Goal: Task Accomplishment & Management: Complete application form

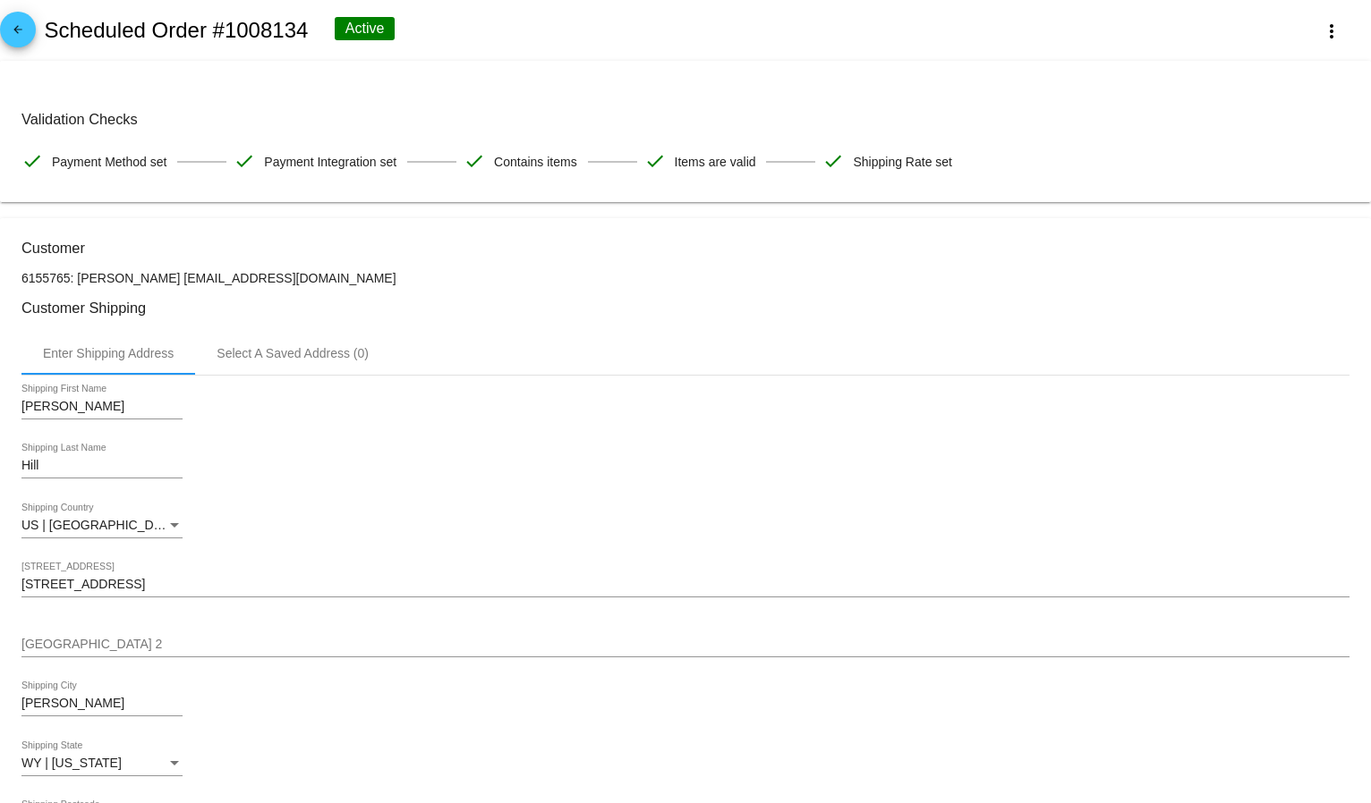
scroll to position [199, 0]
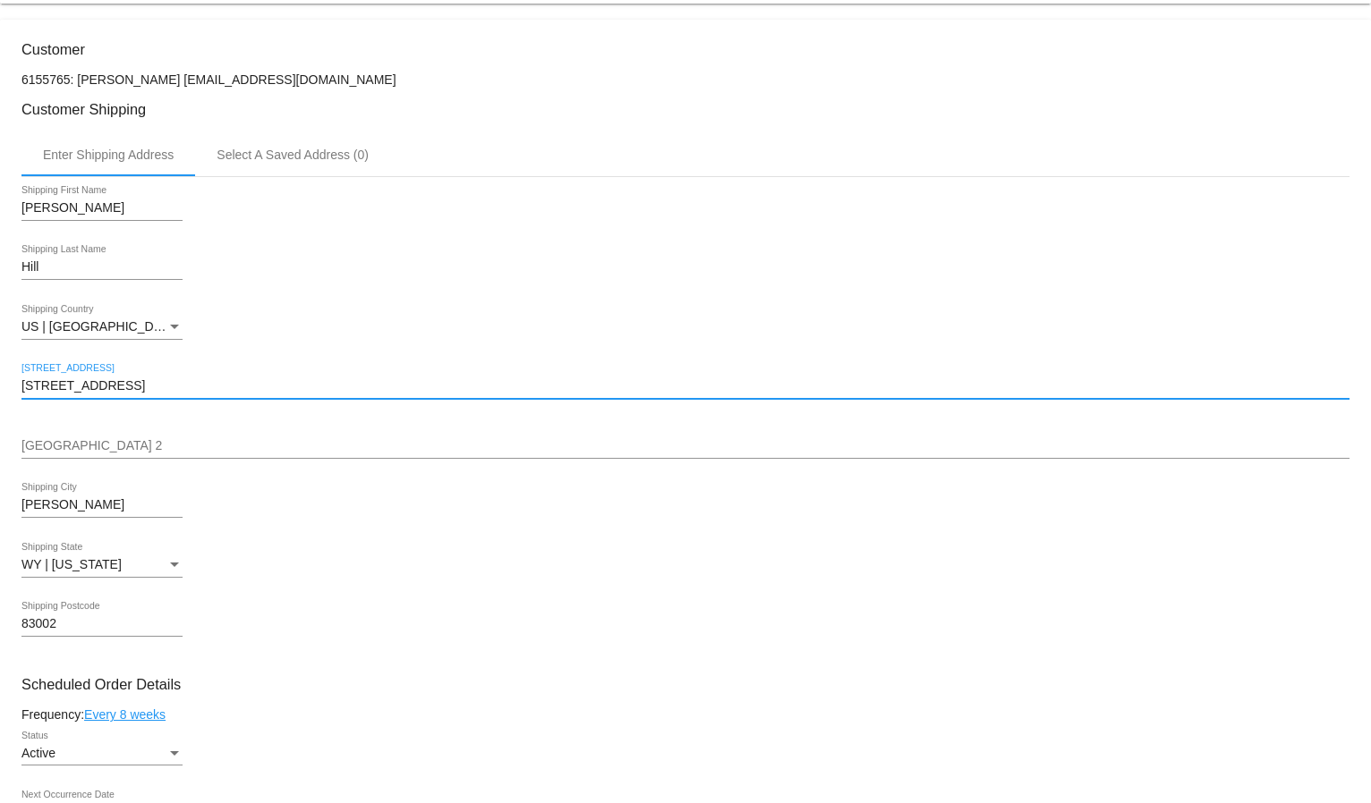
click at [21, 379] on input "[STREET_ADDRESS]" at bounding box center [685, 386] width 1328 height 14
paste input "PO BOX 7450"
drag, startPoint x: 285, startPoint y: 379, endPoint x: 102, endPoint y: 385, distance: 183.5
click at [102, 385] on input "PO BOX 74502194 Branch Ct. #12" at bounding box center [685, 386] width 1328 height 14
type input "PO BOX 7450"
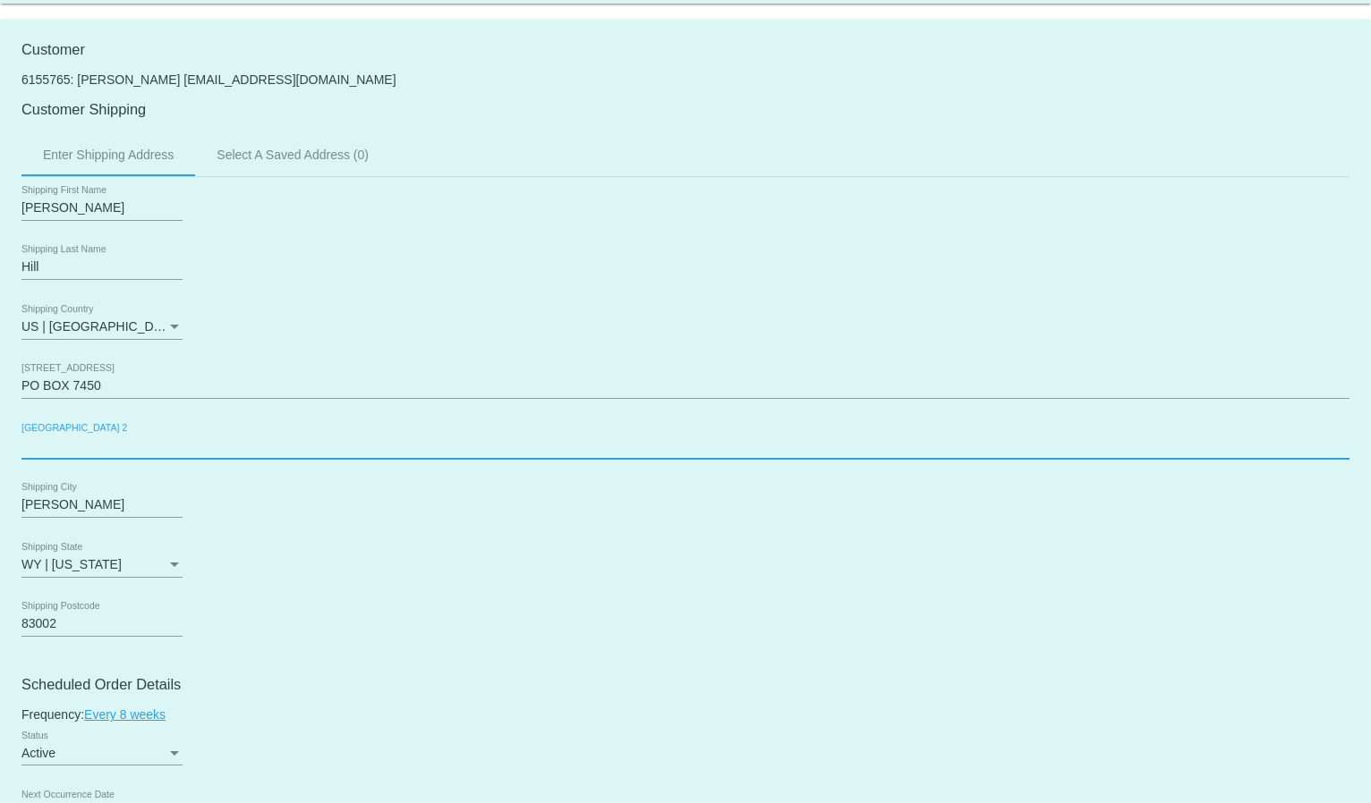
paste input "[STREET_ADDRESS]"
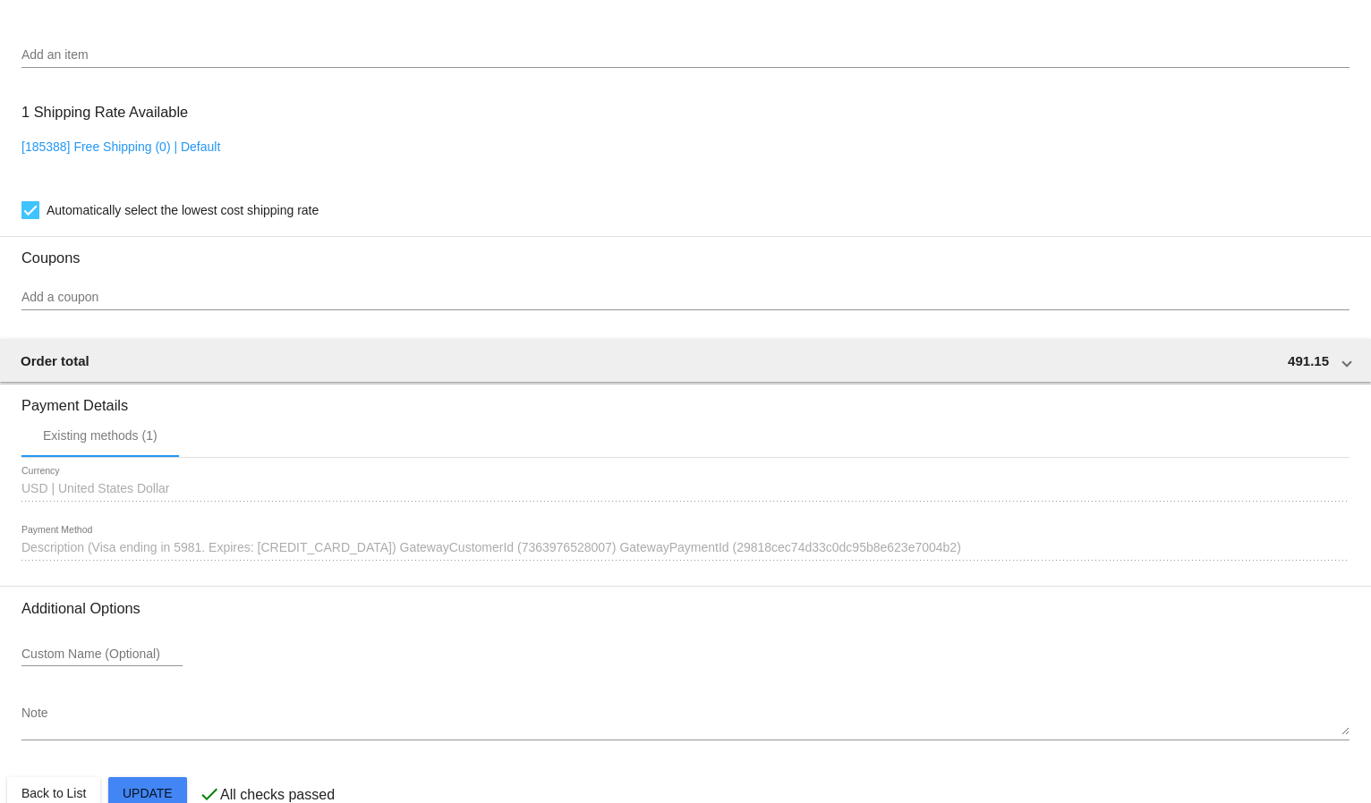
scroll to position [1193, 0]
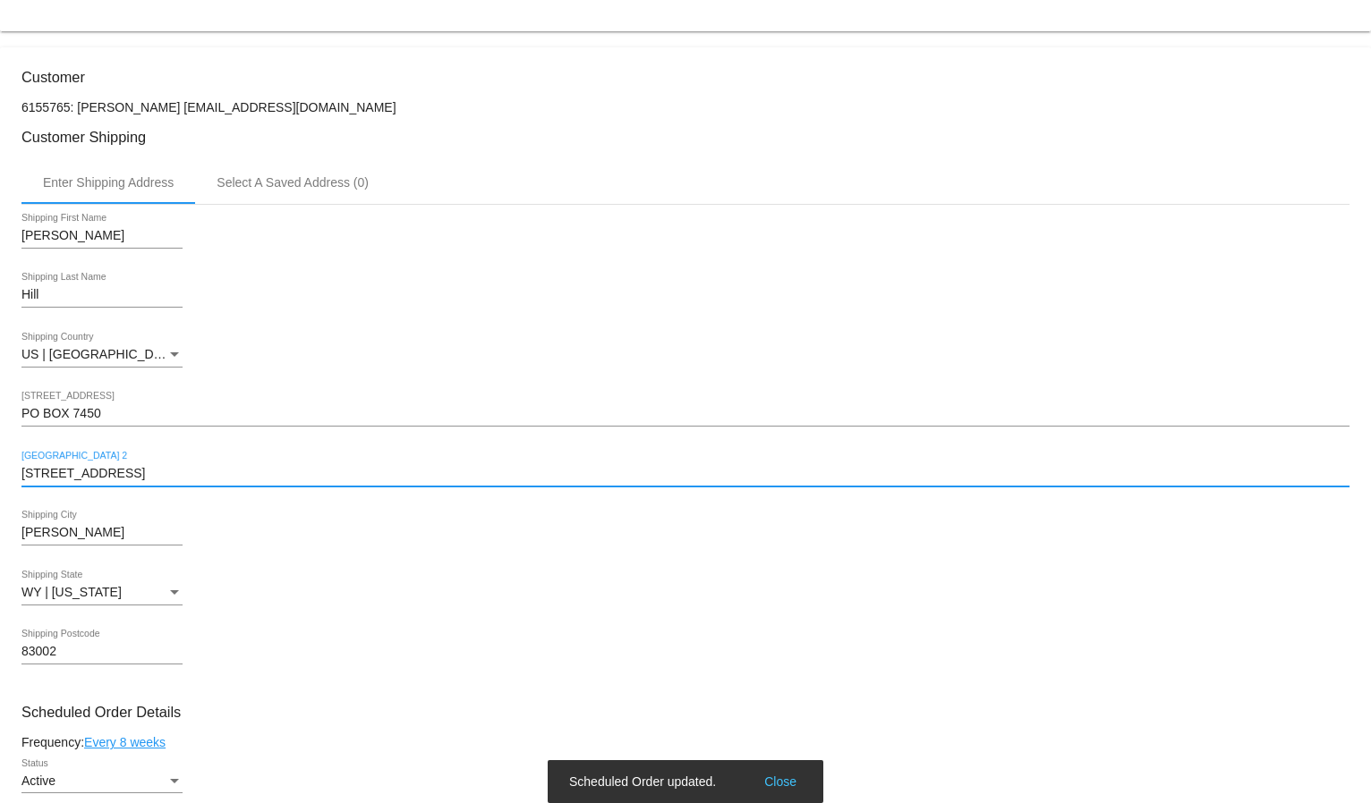
scroll to position [0, 0]
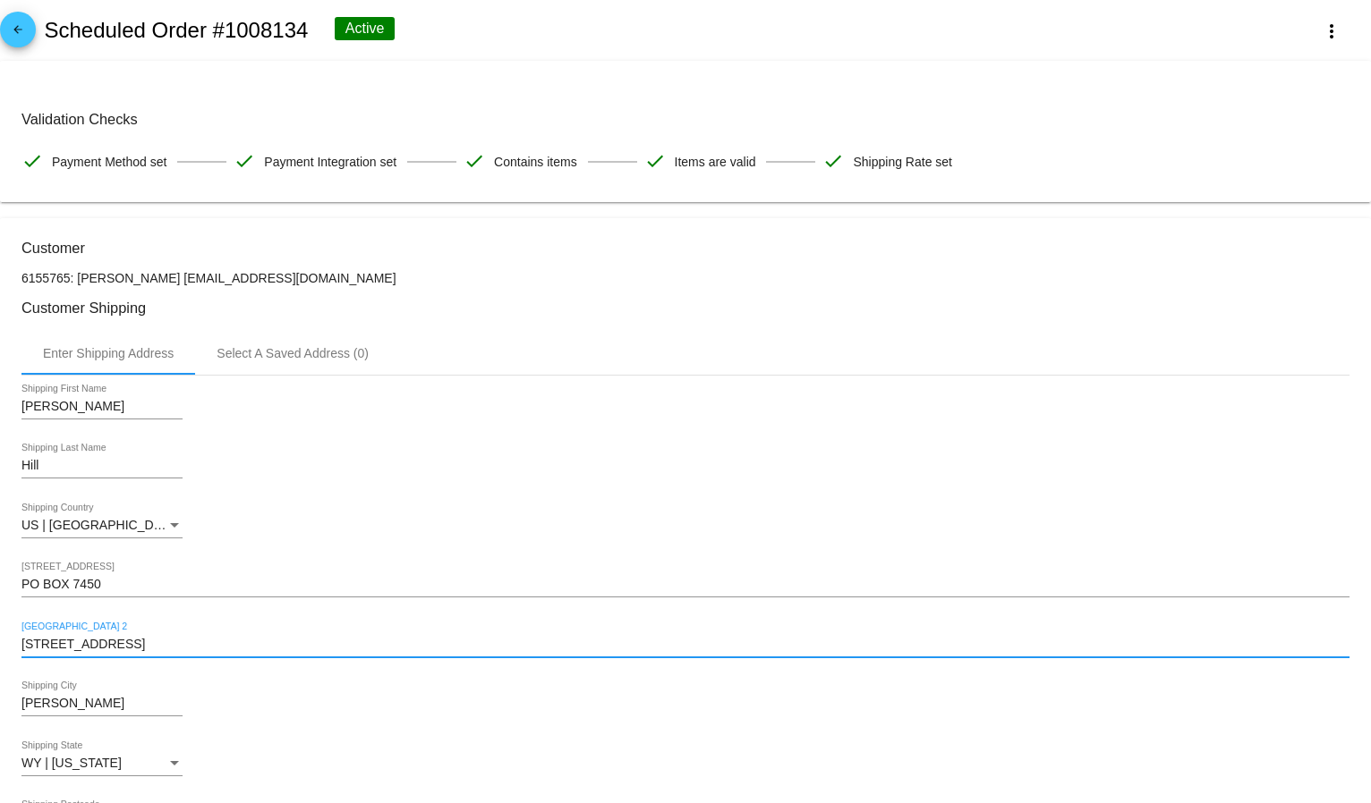
type input "[STREET_ADDRESS]"
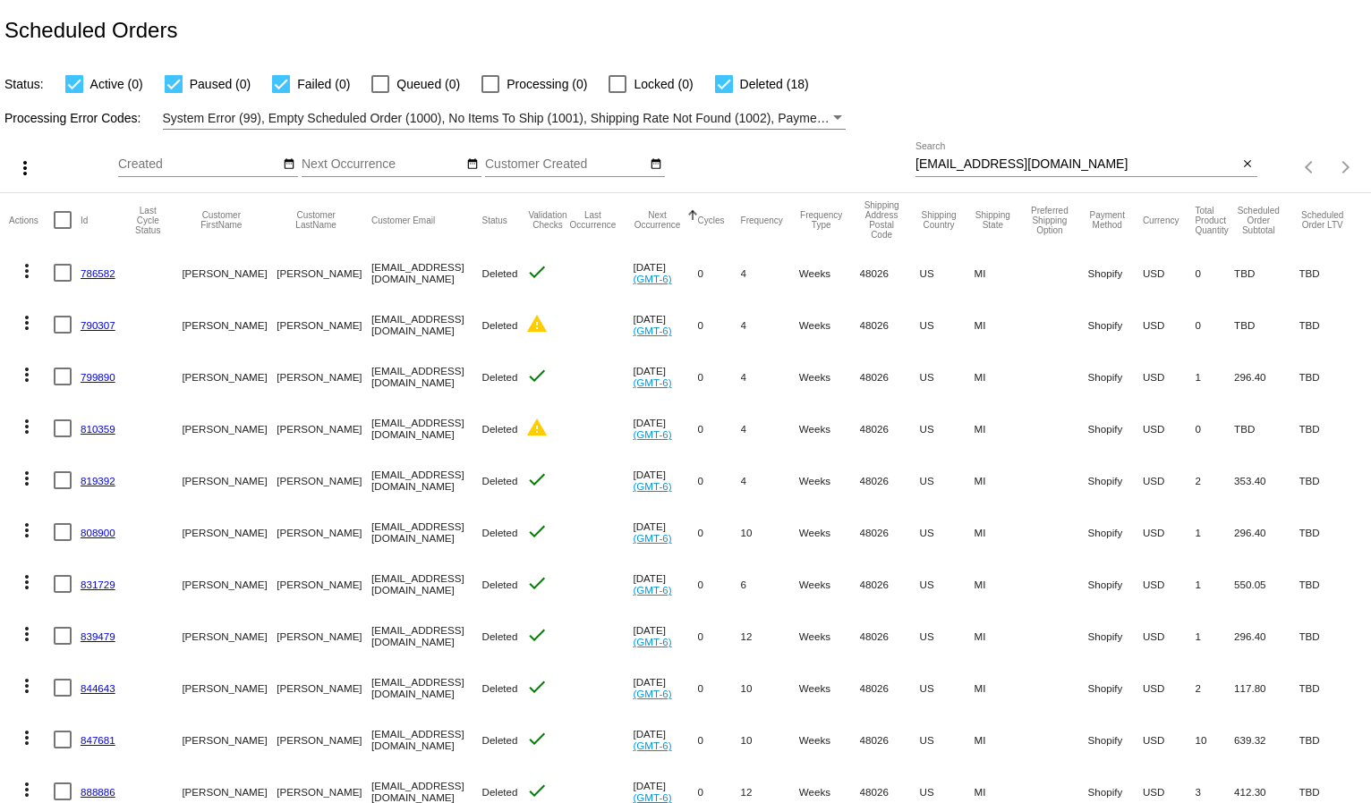
click at [997, 157] on div "[EMAIL_ADDRESS][DOMAIN_NAME] Search" at bounding box center [1076, 159] width 323 height 35
click at [993, 157] on input "[EMAIL_ADDRESS][DOMAIN_NAME]" at bounding box center [1076, 164] width 323 height 14
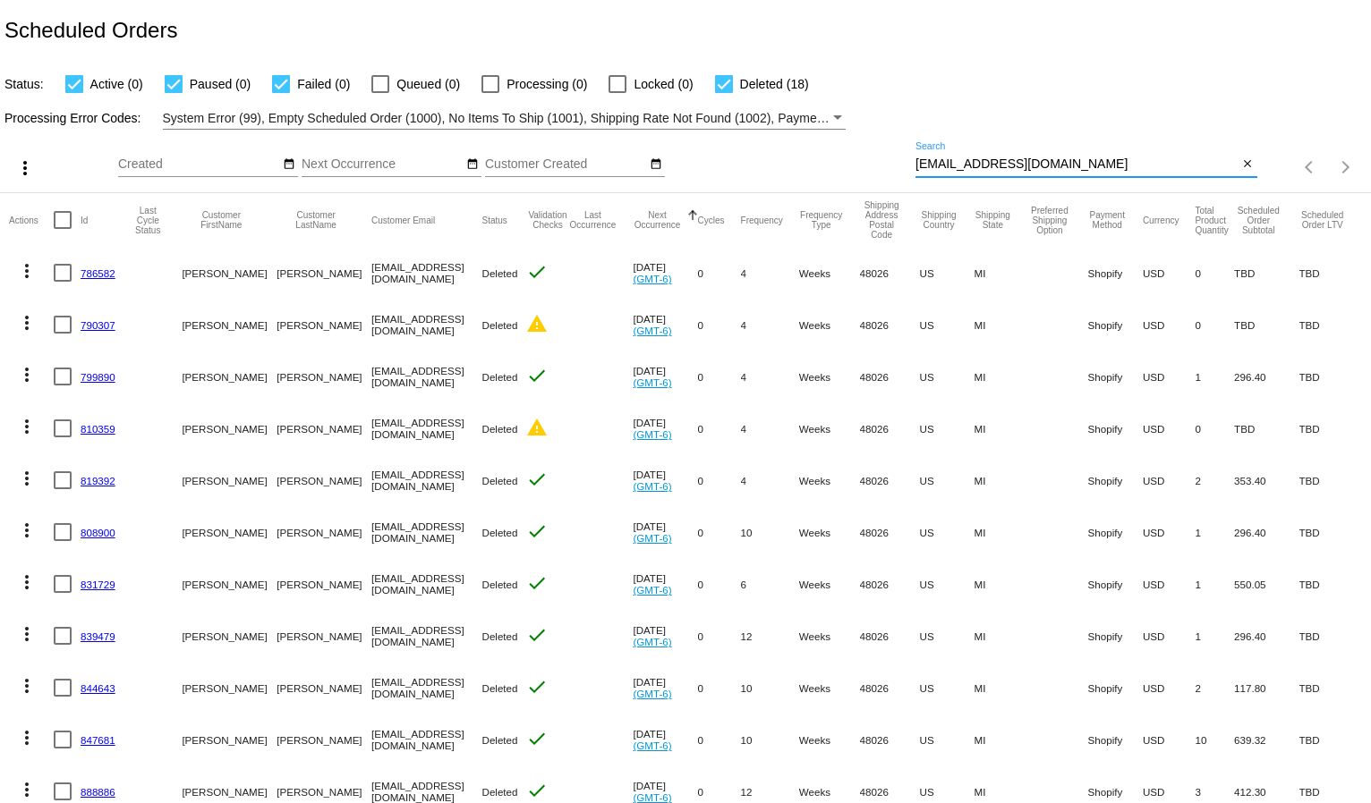
click at [993, 157] on input "[EMAIL_ADDRESS][DOMAIN_NAME]" at bounding box center [1076, 164] width 323 height 14
paste input "jacksonmom81"
type input "[EMAIL_ADDRESS][DOMAIN_NAME]"
click at [1001, 109] on div "Processing Error Codes: System Error (99), Empty Scheduled Order (1000), No Ite…" at bounding box center [685, 112] width 1371 height 35
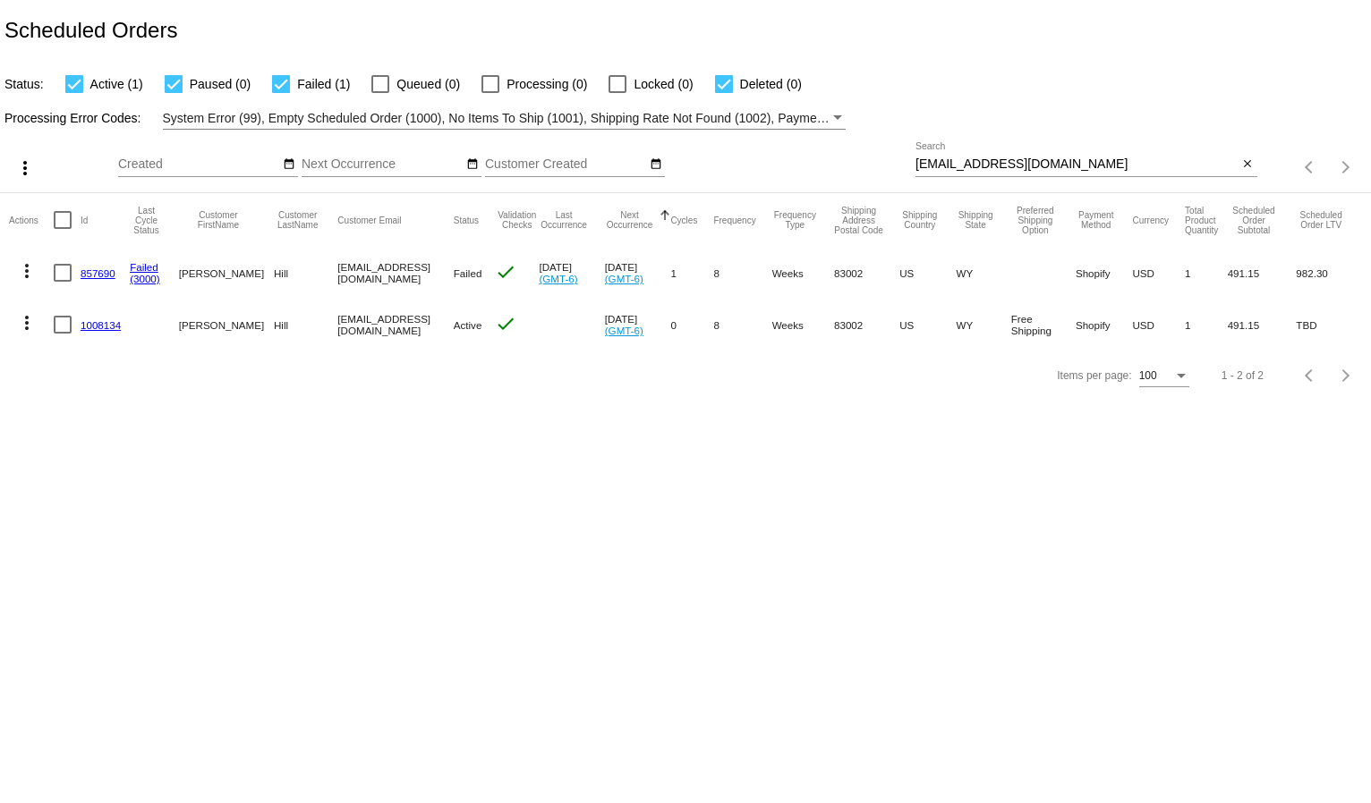
click at [105, 278] on link "857690" at bounding box center [98, 274] width 35 height 12
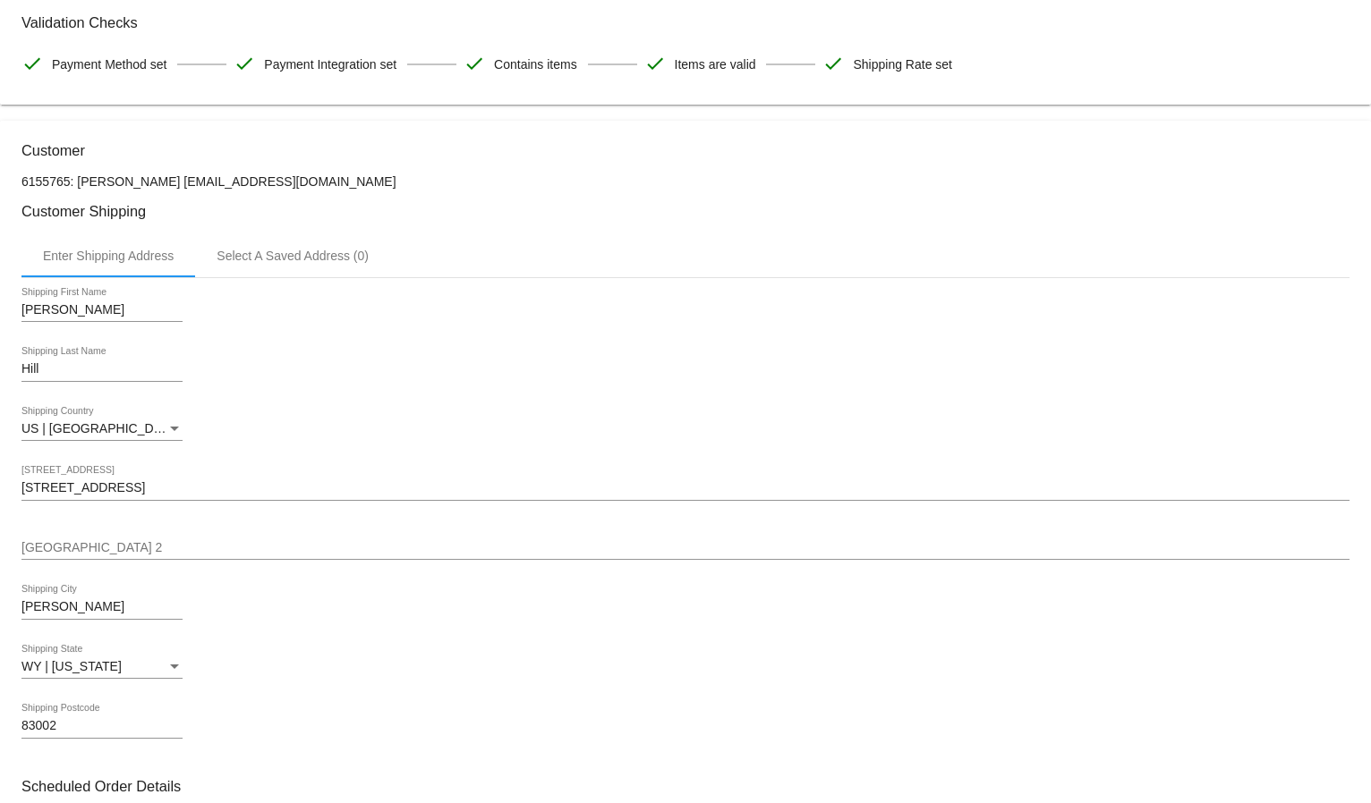
scroll to position [298, 0]
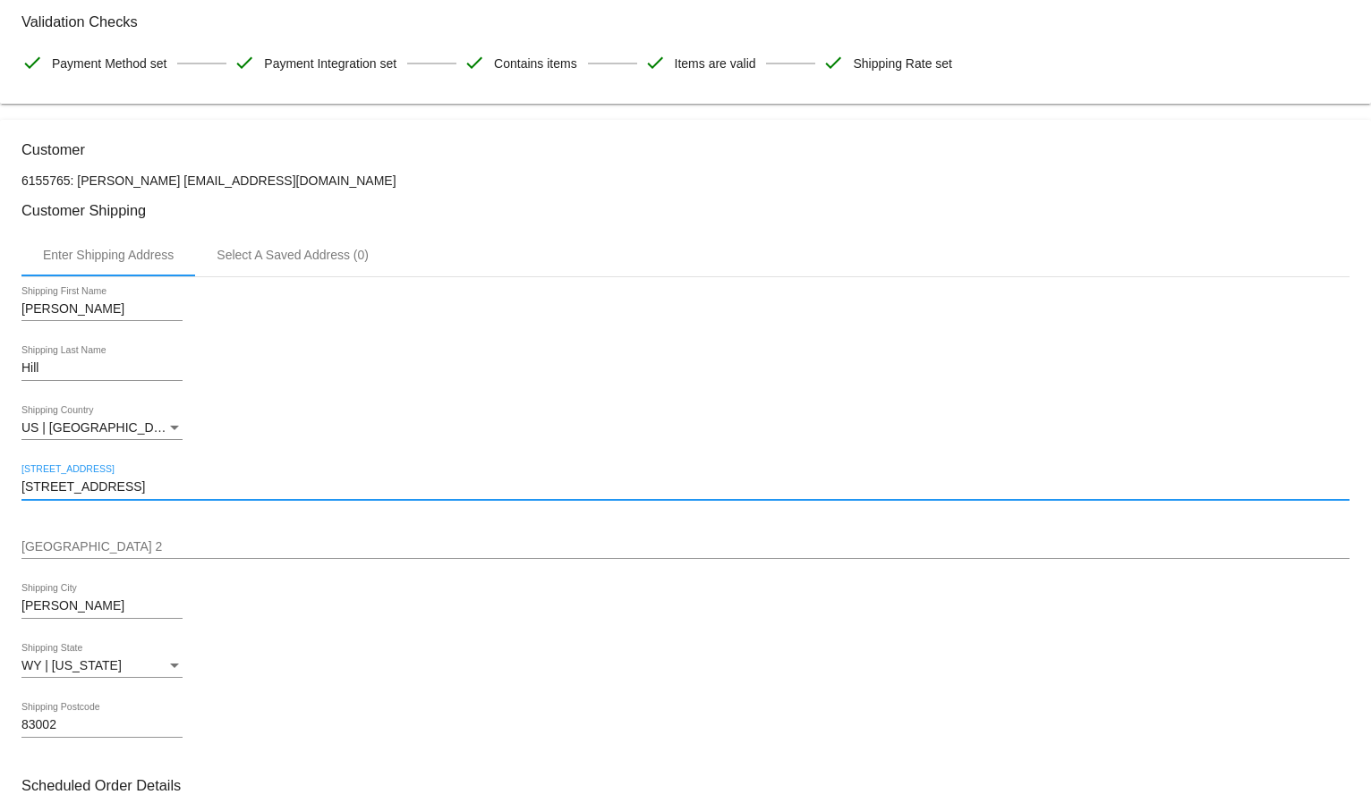
drag, startPoint x: 180, startPoint y: 484, endPoint x: 18, endPoint y: 472, distance: 162.4
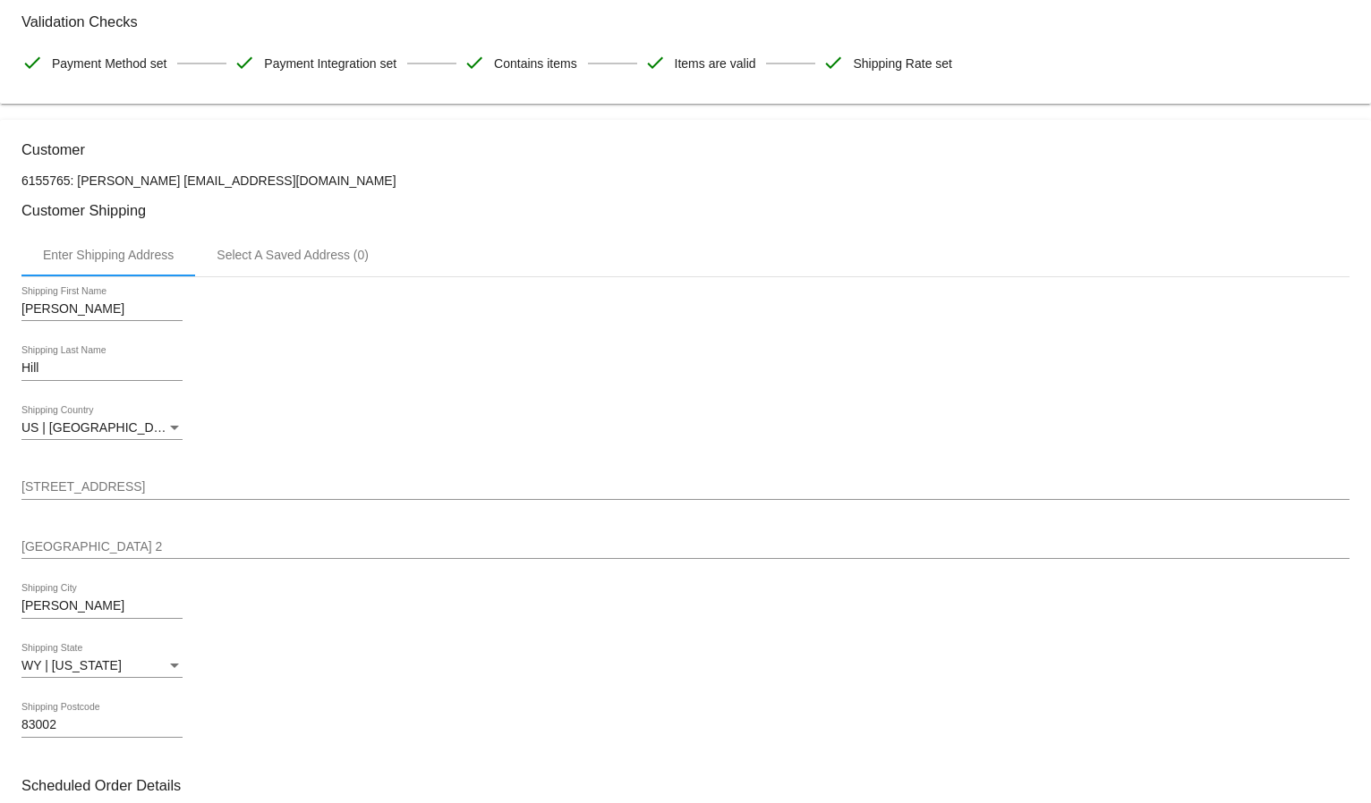
click at [42, 533] on div "[GEOGRAPHIC_DATA] 2" at bounding box center [685, 541] width 1328 height 35
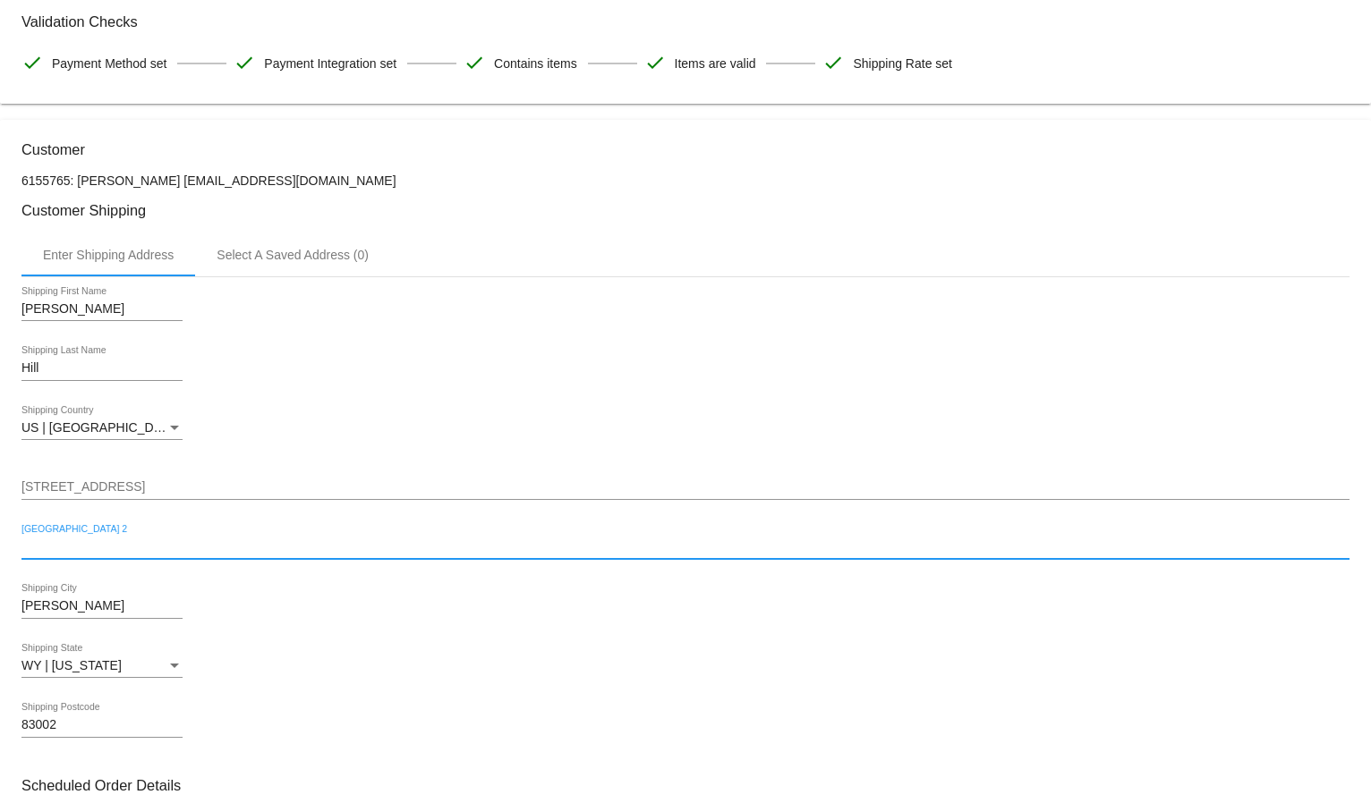
paste input "[STREET_ADDRESS]"
type input "[STREET_ADDRESS]"
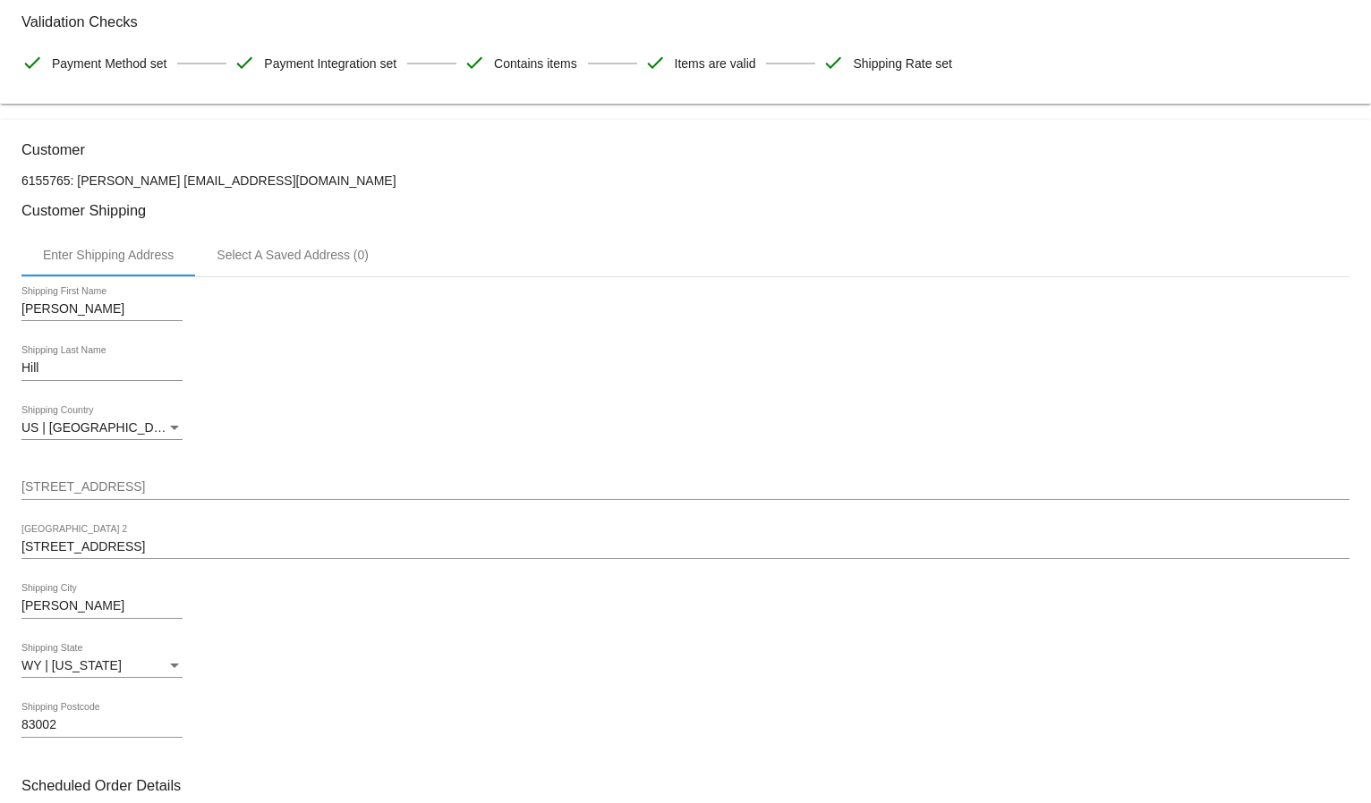
click at [74, 480] on input "[STREET_ADDRESS]" at bounding box center [685, 487] width 1328 height 14
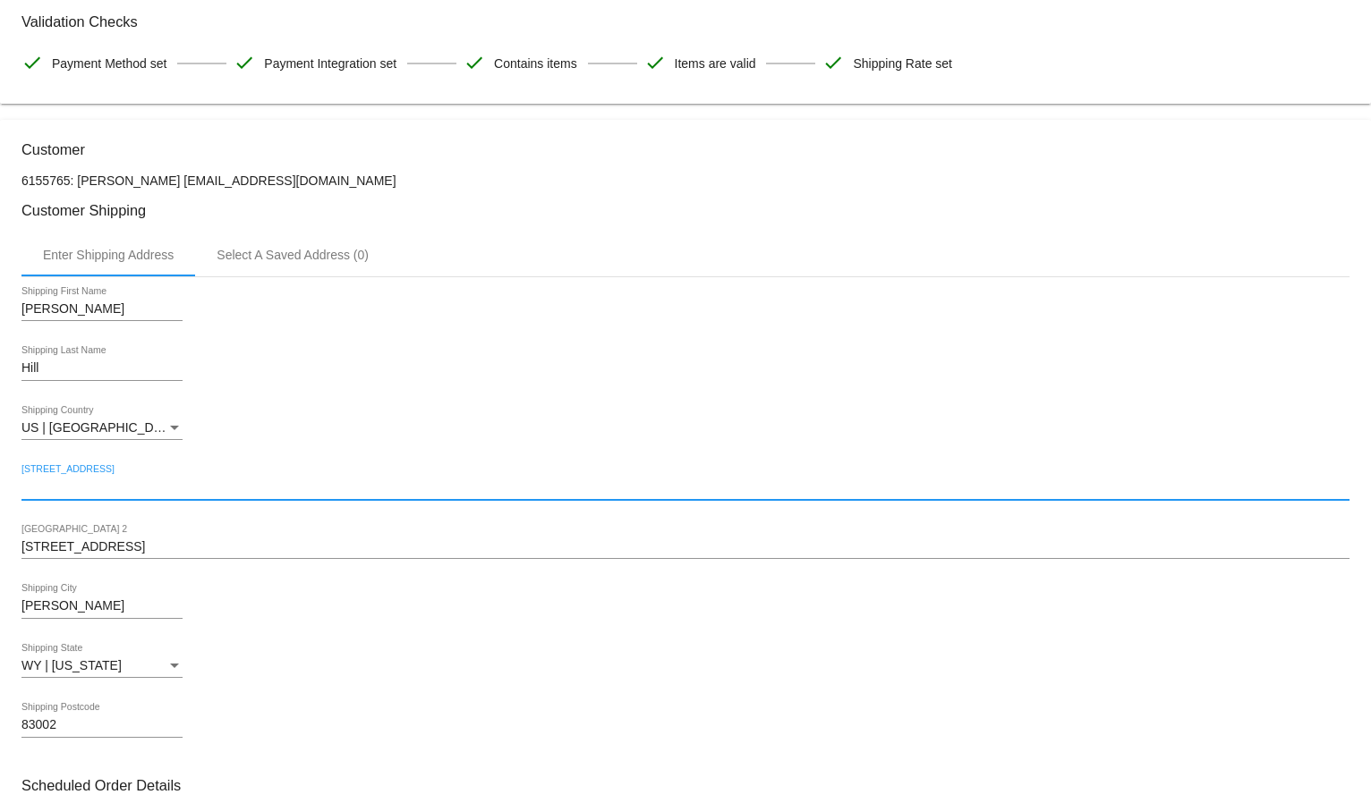
paste input "Box 7450"
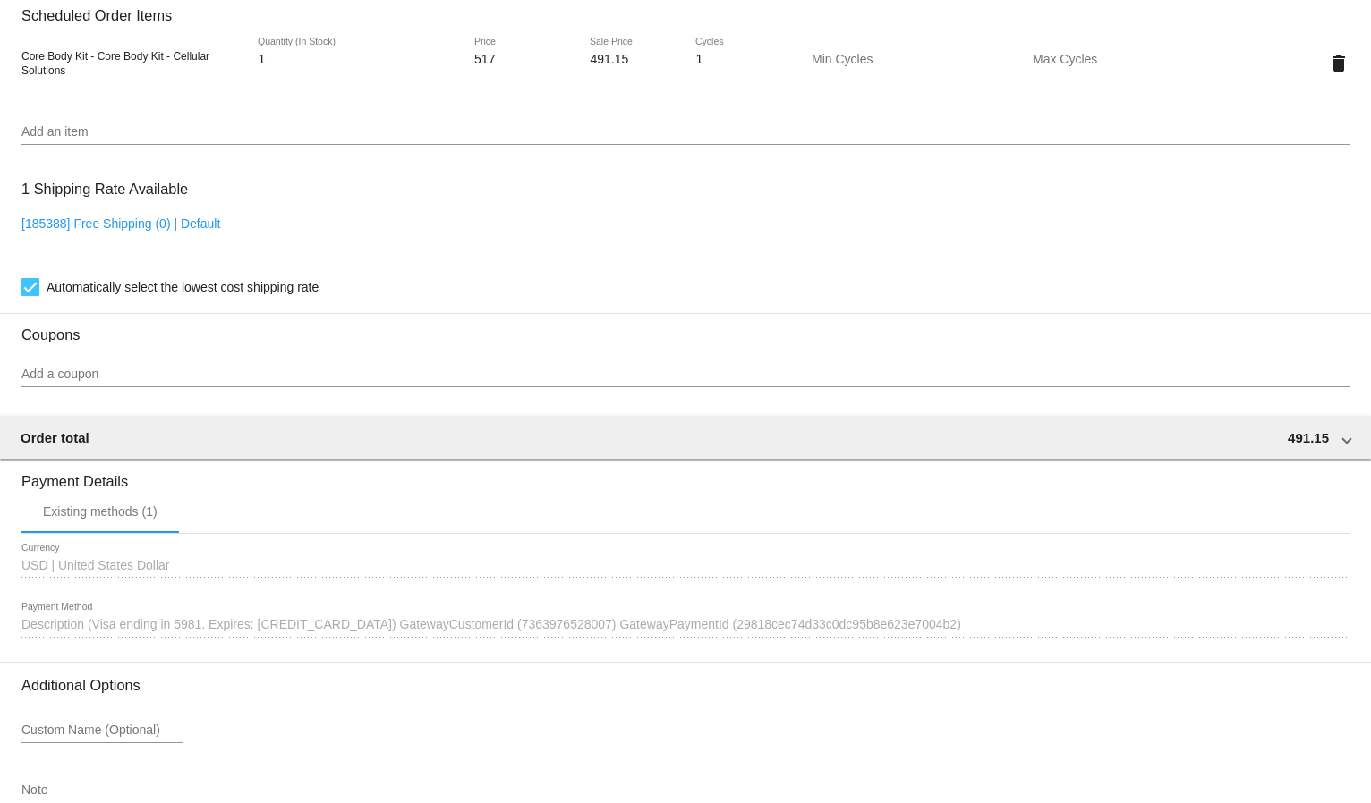
scroll to position [1393, 0]
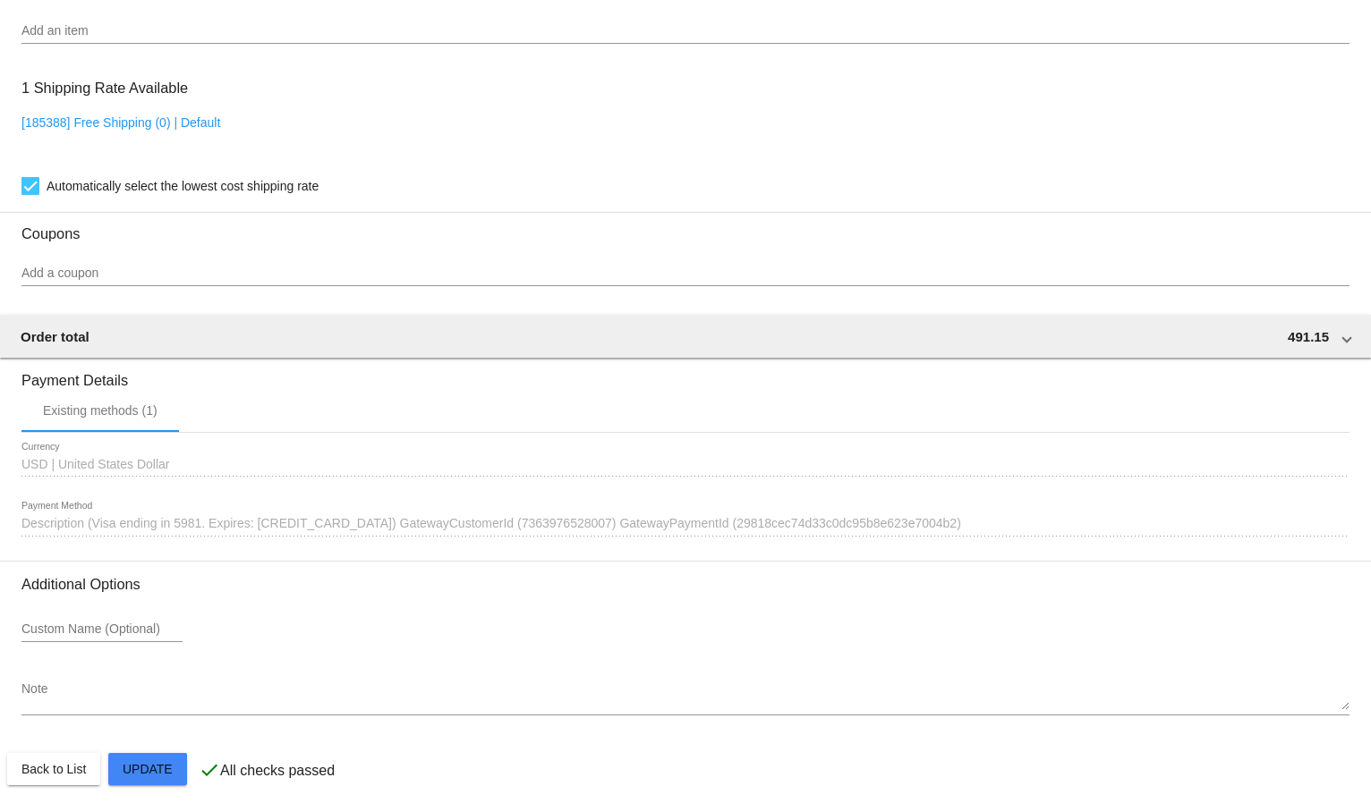
type input "Box 7450"
